Goal: Information Seeking & Learning: Learn about a topic

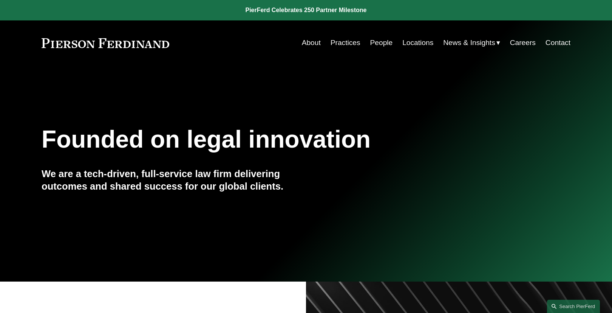
click at [373, 44] on link "People" at bounding box center [381, 43] width 23 height 14
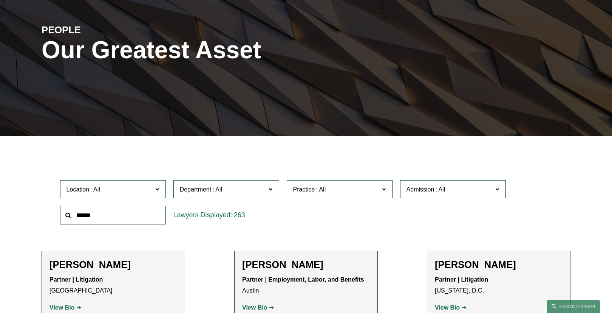
scroll to position [91, 0]
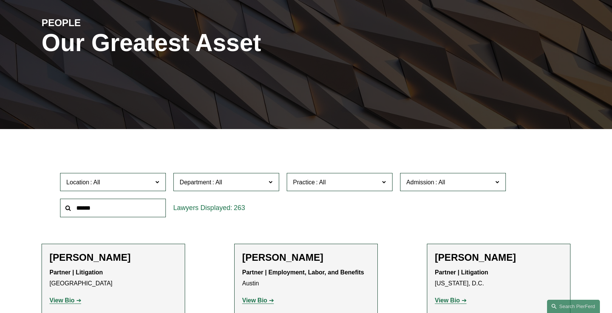
click at [109, 207] on input "text" at bounding box center [113, 207] width 106 height 19
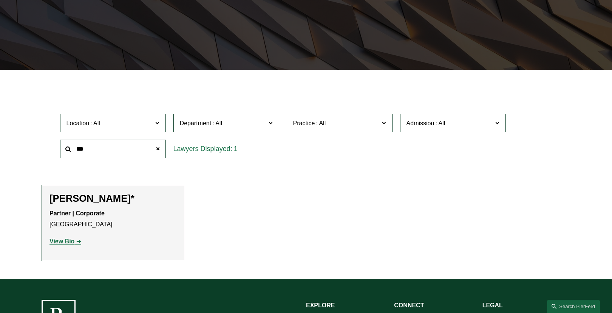
scroll to position [151, 0]
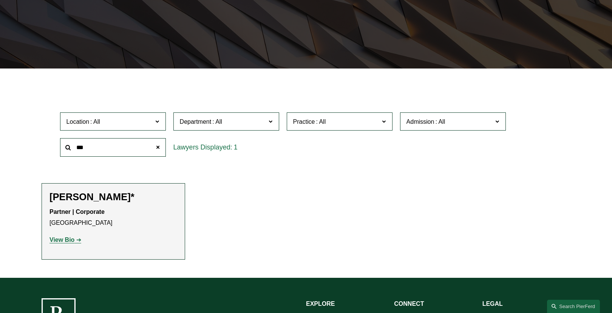
type input "***"
click at [57, 237] on strong "View Bio" at bounding box center [62, 239] width 25 height 6
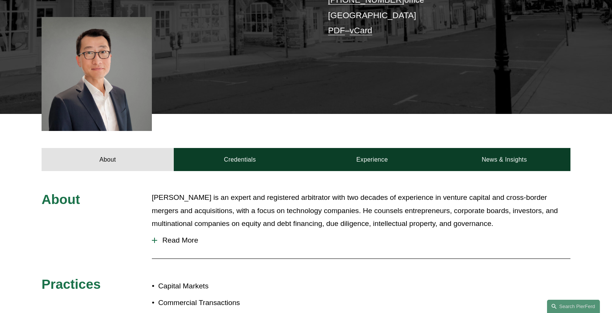
scroll to position [212, 0]
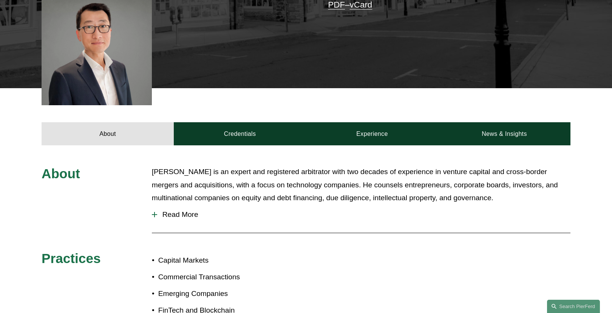
click at [180, 214] on span "Read More" at bounding box center [363, 214] width 413 height 8
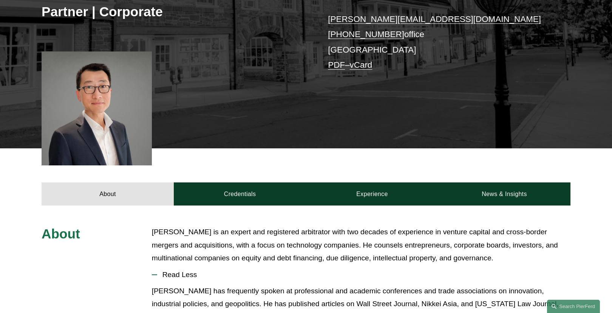
scroll to position [151, 0]
